Goal: Register for event/course

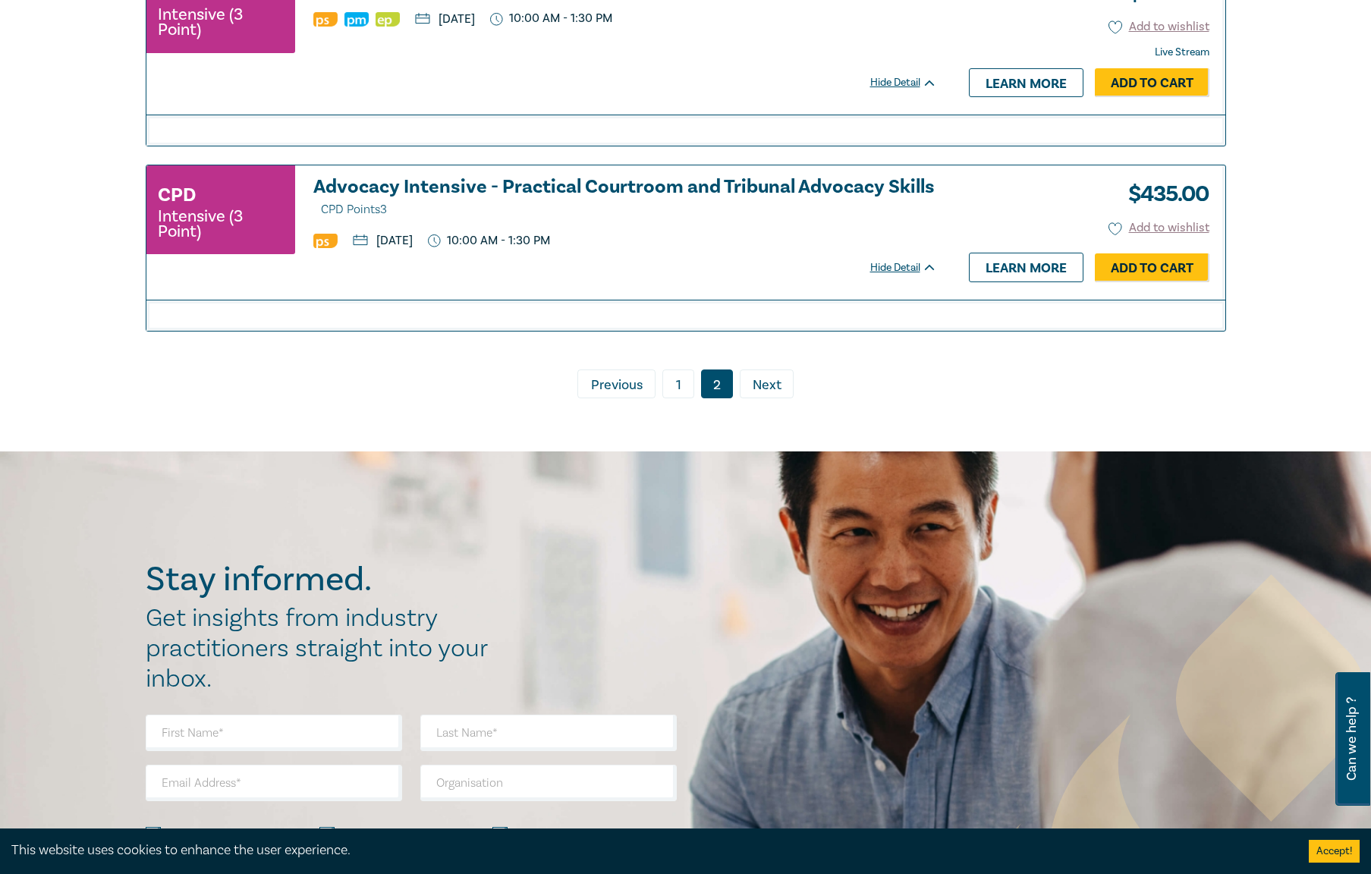
scroll to position [1621, 0]
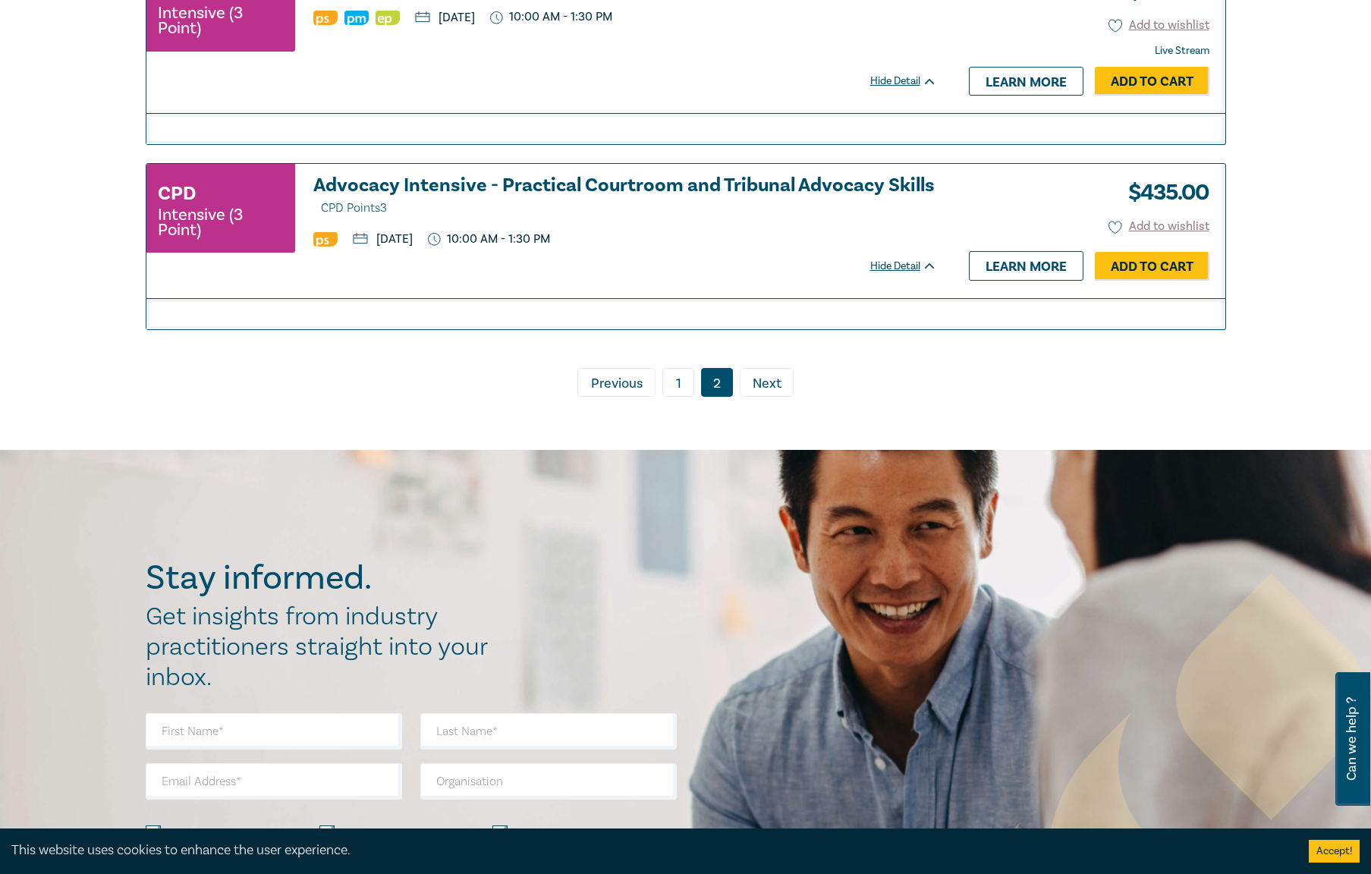
click at [680, 390] on link "1" at bounding box center [678, 382] width 32 height 29
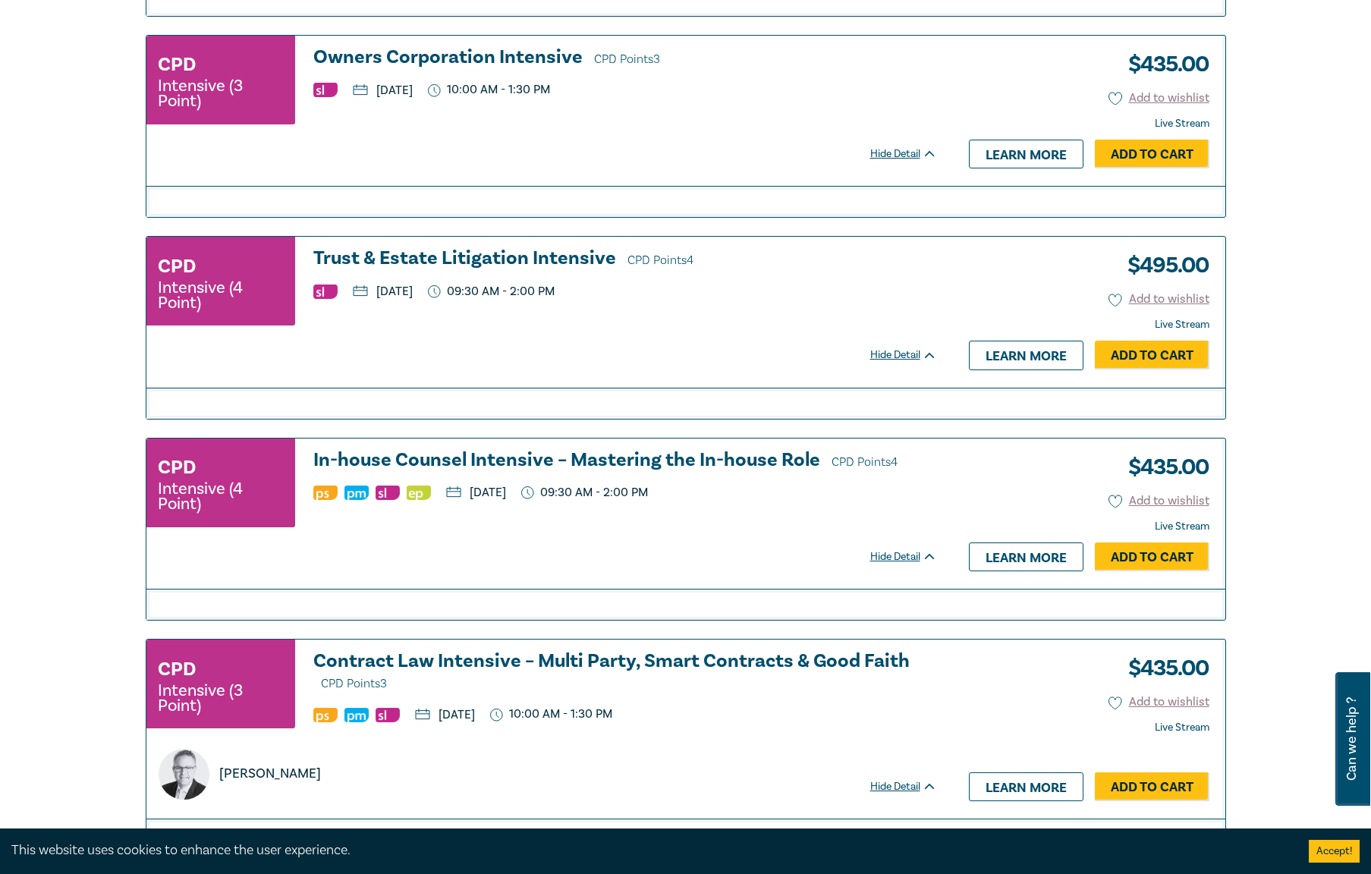
scroll to position [2835, 0]
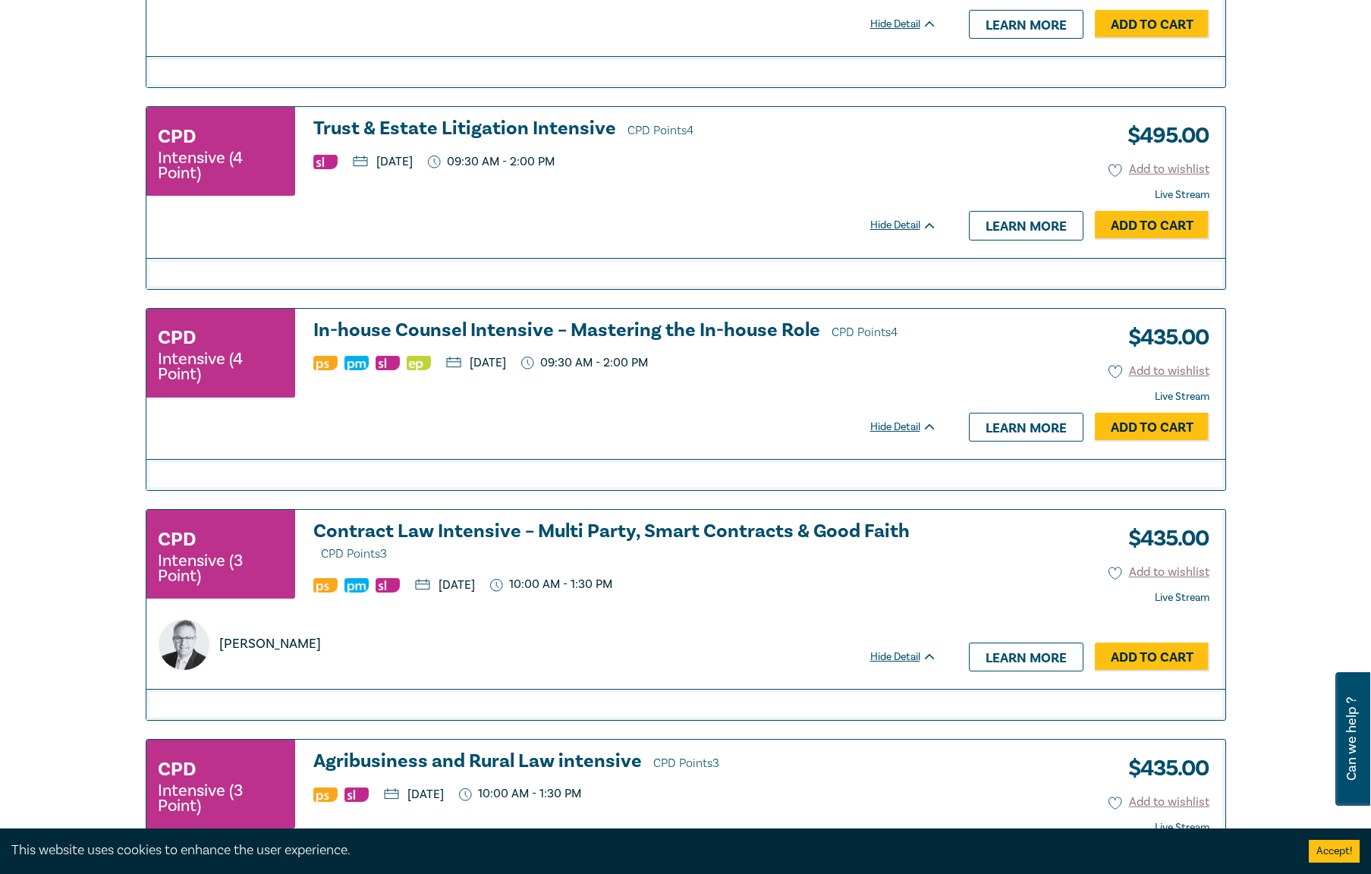
drag, startPoint x: 483, startPoint y: 140, endPoint x: 536, endPoint y: 178, distance: 65.7
click at [485, 140] on h3 "Trust & Estate Litigation Intensive CPD Points 4" at bounding box center [625, 129] width 624 height 23
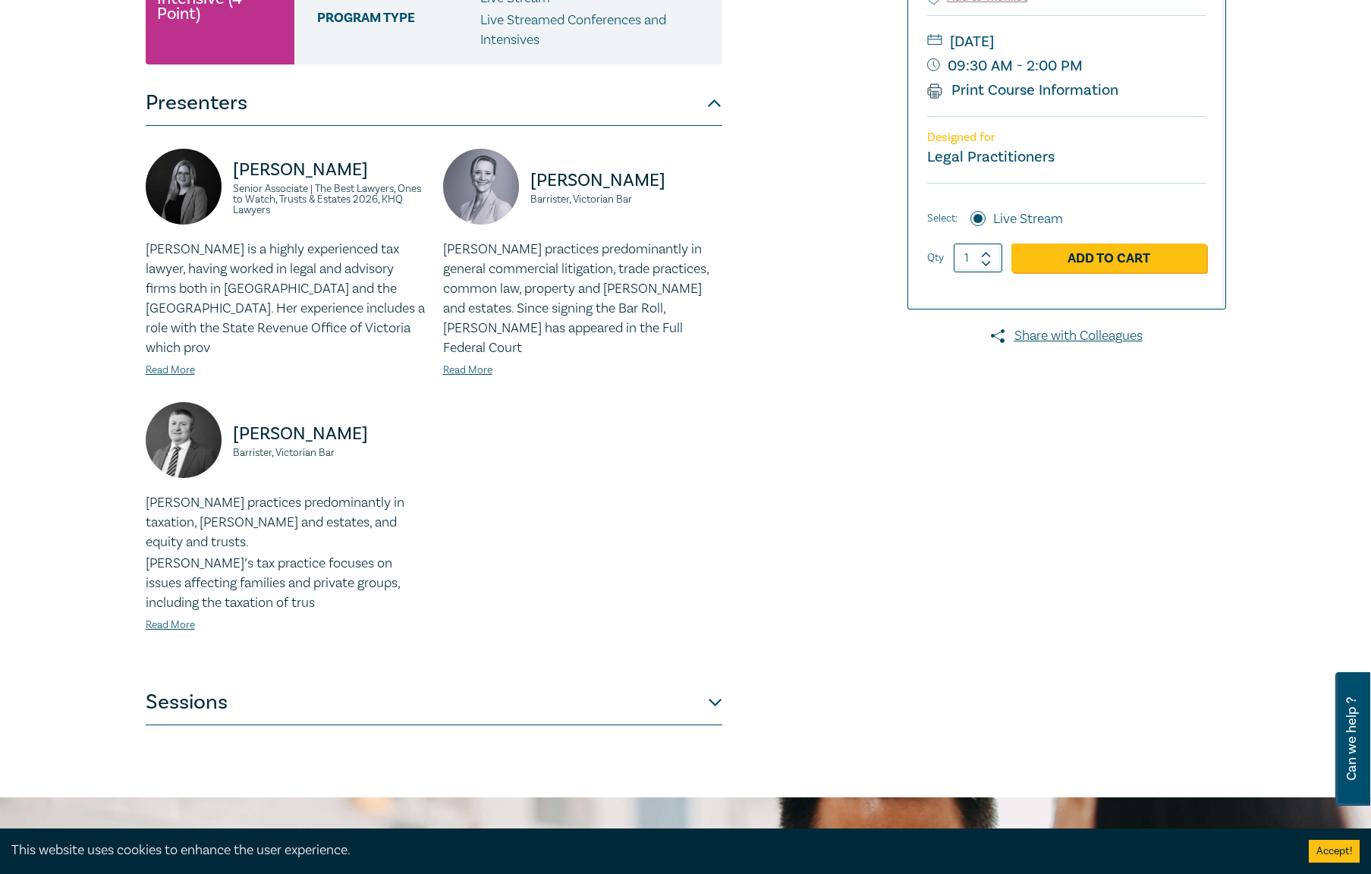
scroll to position [303, 0]
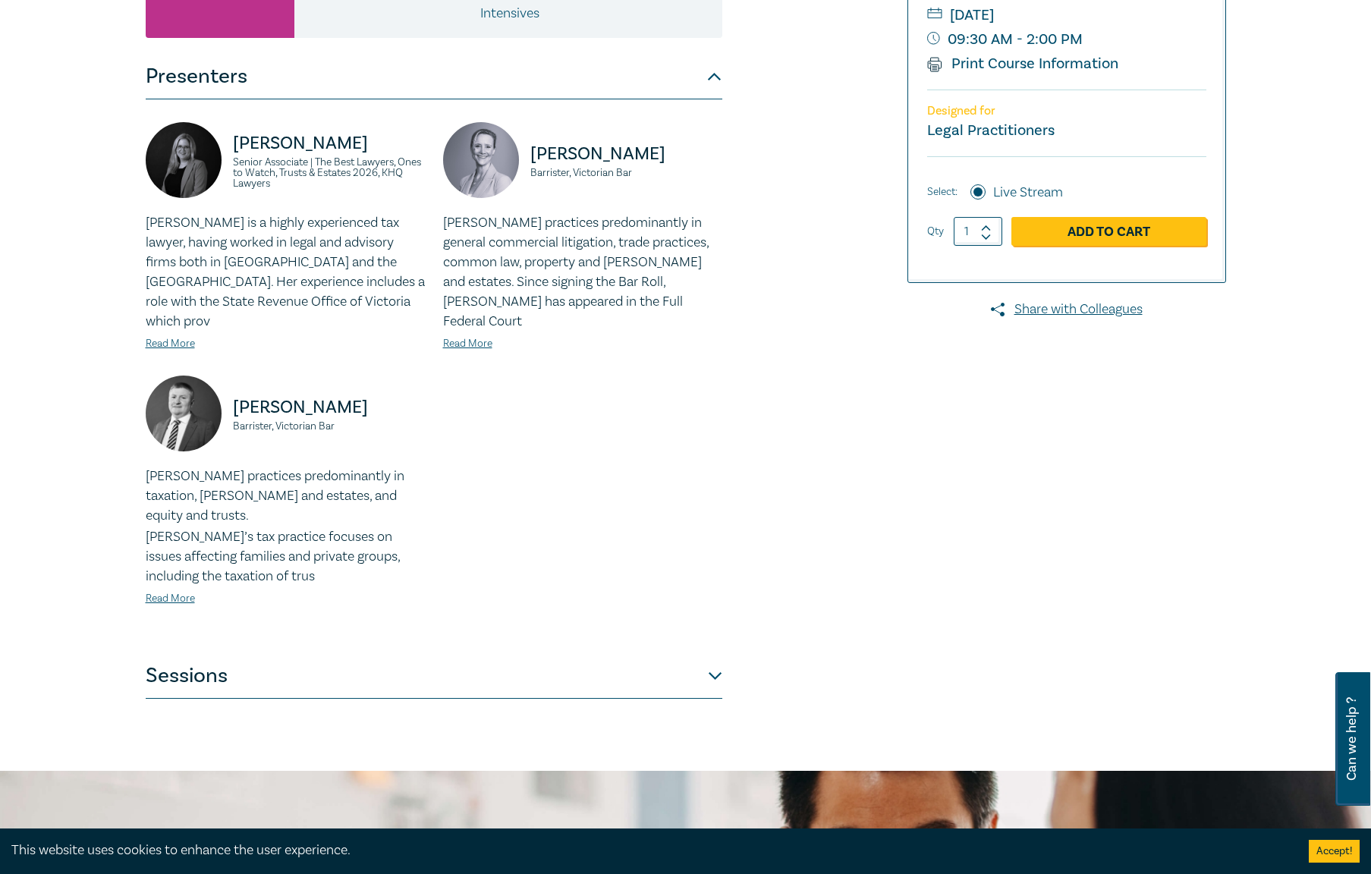
click at [672, 653] on button "Sessions" at bounding box center [434, 676] width 577 height 46
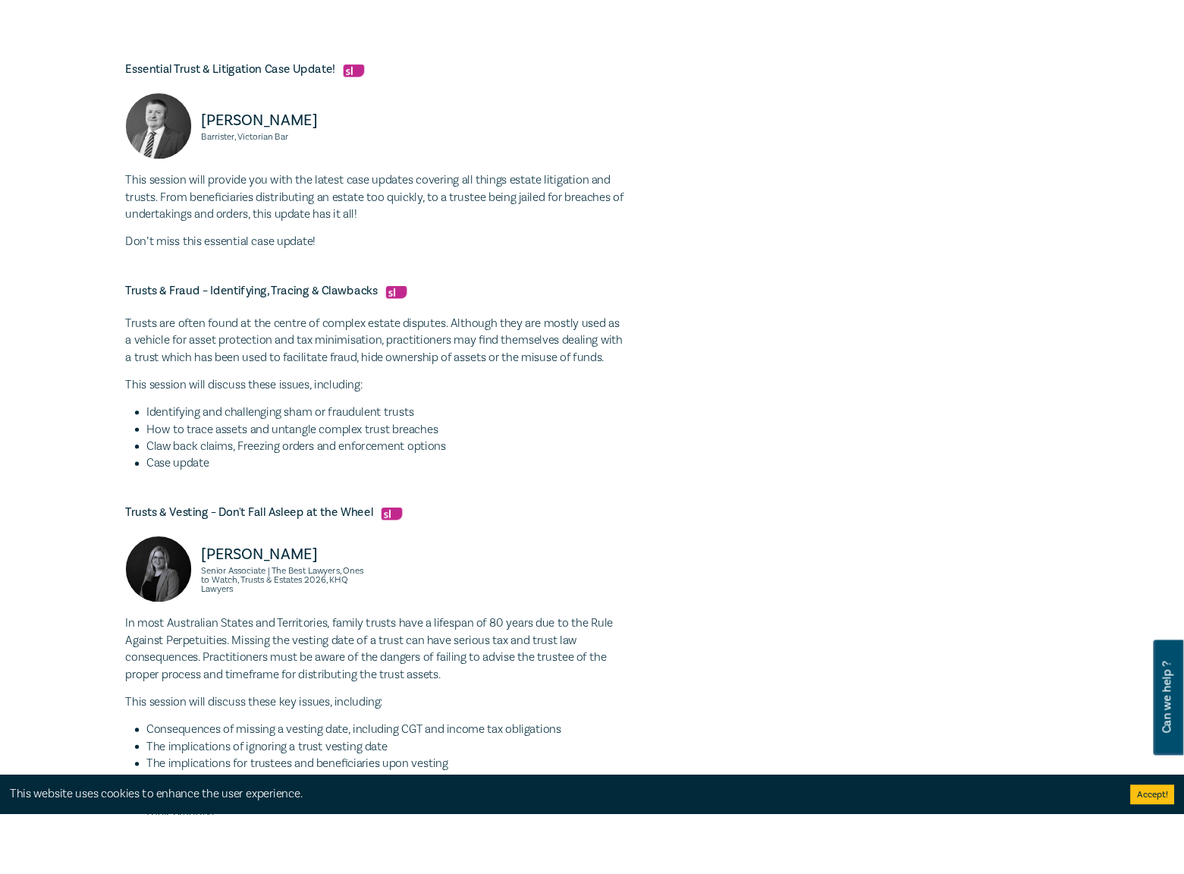
scroll to position [986, 0]
